Goal: Transaction & Acquisition: Purchase product/service

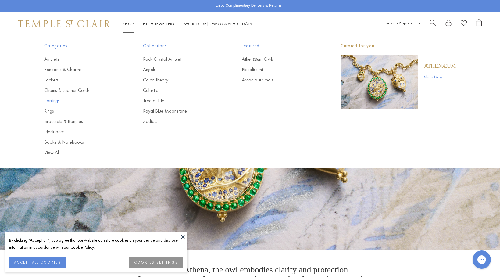
click at [60, 100] on link "Earrings" at bounding box center [81, 100] width 74 height 7
click at [55, 101] on link "Earrings" at bounding box center [81, 100] width 74 height 7
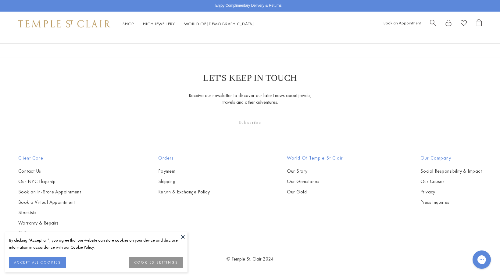
scroll to position [3375, 0]
click at [240, 32] on link "2" at bounding box center [240, 24] width 20 height 17
click at [270, 32] on link "3" at bounding box center [270, 24] width 20 height 17
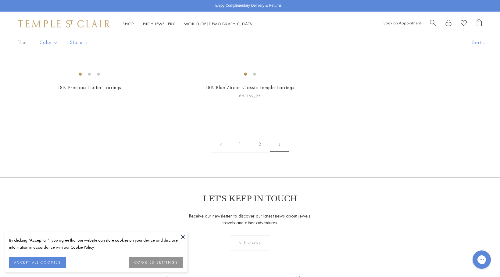
scroll to position [104, 0]
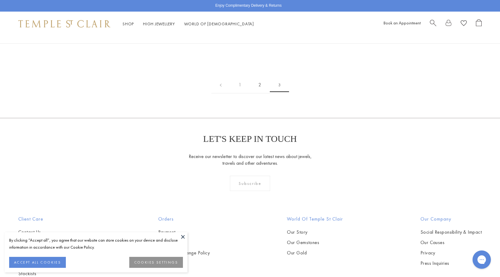
click at [258, 93] on link "2" at bounding box center [260, 85] width 20 height 17
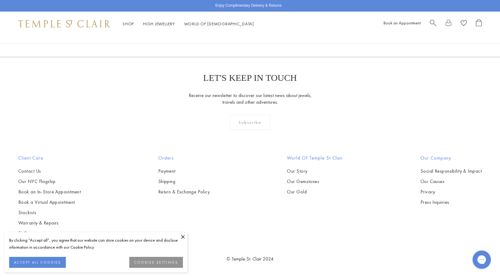
scroll to position [3098, 0]
click at [230, 32] on link "1" at bounding box center [231, 24] width 20 height 17
click at [0, 0] on img at bounding box center [0, 0] width 0 height 0
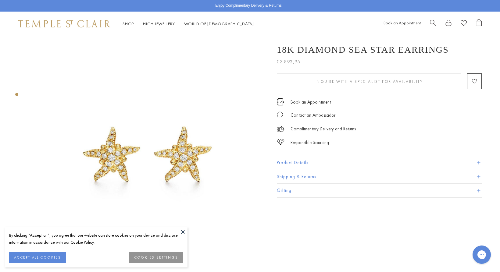
click at [193, 143] on img at bounding box center [146, 152] width 232 height 232
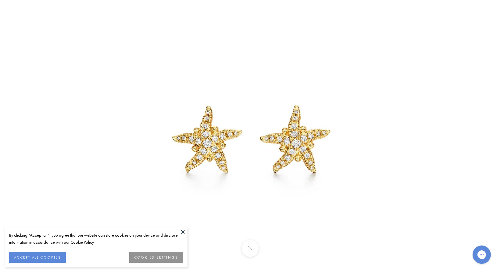
click at [252, 252] on button at bounding box center [249, 248] width 17 height 17
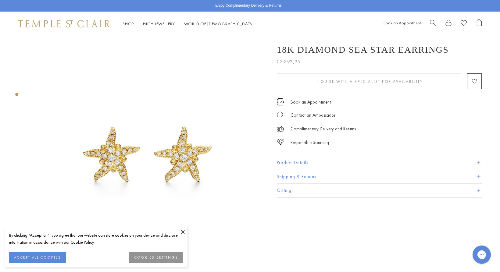
drag, startPoint x: 183, startPoint y: 232, endPoint x: 209, endPoint y: 198, distance: 42.8
click at [183, 232] on button at bounding box center [182, 231] width 9 height 9
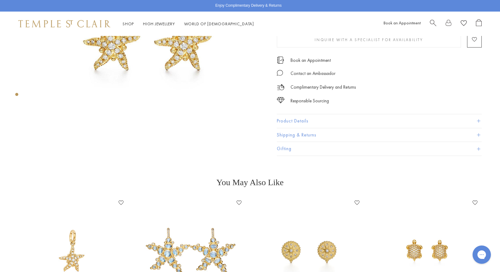
scroll to position [164, 0]
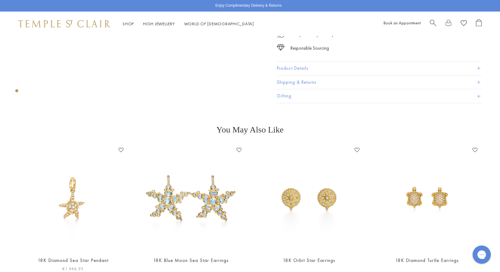
click at [79, 206] on img at bounding box center [73, 198] width 106 height 106
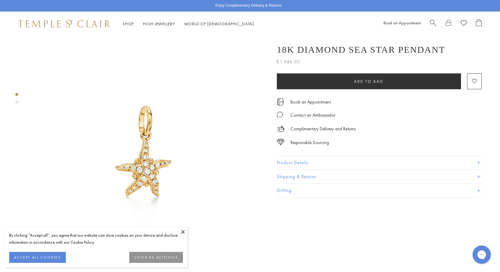
click at [140, 157] on img at bounding box center [146, 152] width 232 height 232
